Goal: Information Seeking & Learning: Compare options

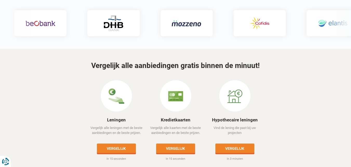
scroll to position [212, 0]
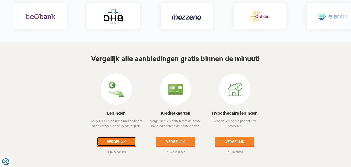
click at [119, 136] on link "Vergelijk" at bounding box center [116, 140] width 39 height 9
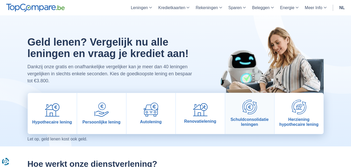
click at [252, 111] on img at bounding box center [249, 107] width 15 height 15
click at [251, 107] on img at bounding box center [249, 107] width 15 height 15
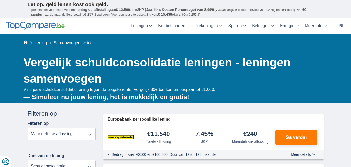
click at [90, 134] on select "Totale aflossing JKP Maandelijkse aflossing" at bounding box center [62, 134] width 68 height 12
click at [28, 128] on select "Totale aflossing JKP Maandelijkse aflossing" at bounding box center [62, 134] width 68 height 12
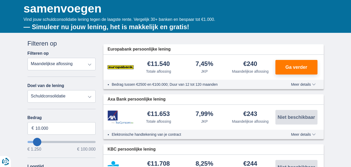
scroll to position [77, 0]
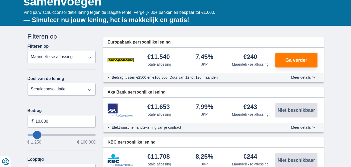
click at [92, 91] on select "Persoonlijke lening Auto Moto / fiets Mobilhome / caravan Renovatie Energie Sch…" at bounding box center [62, 89] width 68 height 12
click at [79, 90] on select "Persoonlijke lening Auto Moto / fiets Mobilhome / caravan Renovatie Energie Sch…" at bounding box center [62, 89] width 68 height 12
click at [55, 122] on input "10.000" at bounding box center [62, 121] width 68 height 12
type input "1"
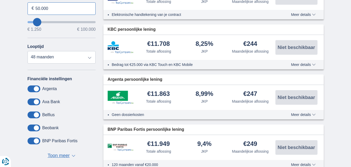
scroll to position [140, 0]
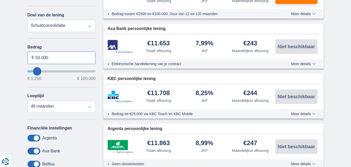
type input "50.000"
type input "50250"
select select "120"
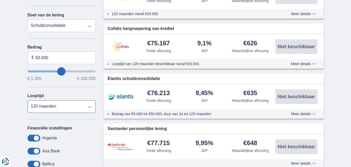
click at [28, 100] on select "12 maanden 18 maanden 24 maanden 30 maanden 36 maanden 42 maanden 48 maanden 60…" at bounding box center [62, 106] width 68 height 12
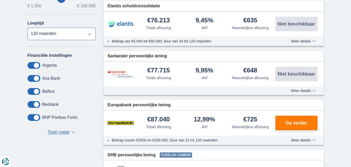
scroll to position [216, 0]
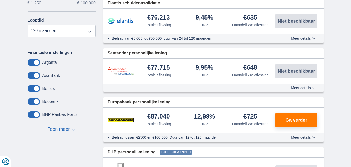
click at [59, 127] on span "Toon meer" at bounding box center [59, 129] width 22 height 7
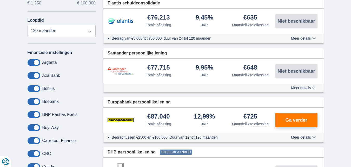
click at [312, 37] on span "Meer details" at bounding box center [303, 38] width 24 height 4
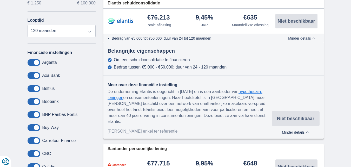
click at [348, 26] on div "× widget.non-eligible-application.title widget.non-eligible-application.text no…" at bounding box center [175, 143] width 351 height 513
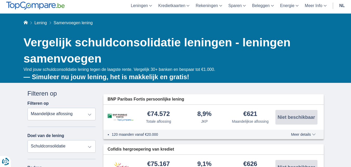
scroll to position [67, 0]
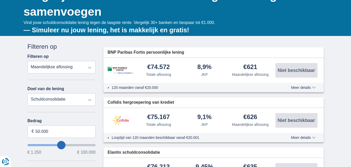
click at [89, 65] on select "Totale aflossing JKP Maandelijkse aflossing" at bounding box center [62, 67] width 68 height 12
click at [70, 100] on select "Persoonlijke lening Auto Moto / fiets Mobilhome / caravan Renovatie Energie Sch…" at bounding box center [62, 99] width 68 height 12
click at [56, 101] on select "Persoonlijke lening Auto Moto / fiets Mobilhome / caravan Renovatie Energie Sch…" at bounding box center [62, 99] width 68 height 12
click at [62, 100] on select "Persoonlijke lening Auto Moto / fiets Mobilhome / caravan Renovatie Energie Sch…" at bounding box center [62, 99] width 68 height 12
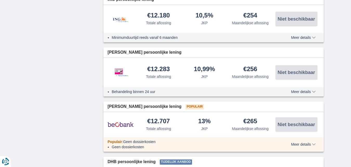
scroll to position [525, 0]
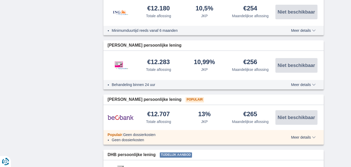
click at [308, 137] on span "Meer details" at bounding box center [303, 137] width 24 height 4
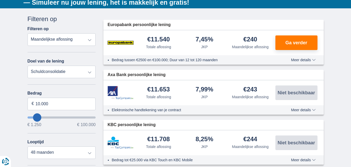
scroll to position [91, 0]
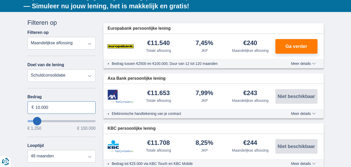
click at [67, 108] on input "10.000" at bounding box center [62, 107] width 68 height 12
type input "1"
type input "50.000"
type input "50250"
select select "120"
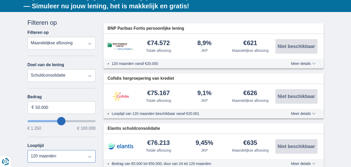
click at [28, 150] on select "12 maanden 18 maanden 24 maanden 30 maanden 36 maanden 42 maanden 48 maanden 60…" at bounding box center [62, 156] width 68 height 12
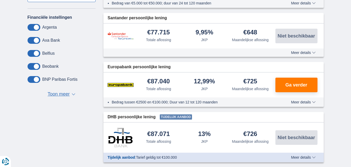
scroll to position [254, 0]
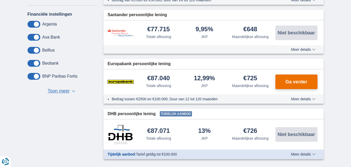
click at [298, 82] on span "Ga verder" at bounding box center [296, 81] width 22 height 5
click at [296, 80] on span "Ga verder" at bounding box center [296, 81] width 22 height 5
